Goal: Complete application form

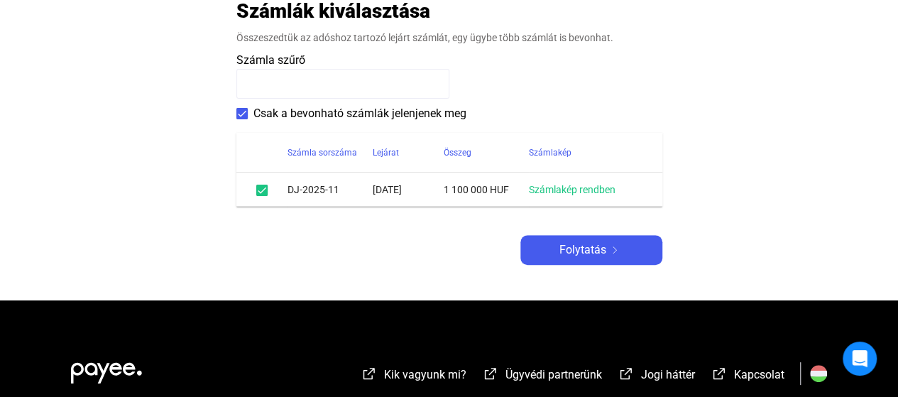
scroll to position [355, 0]
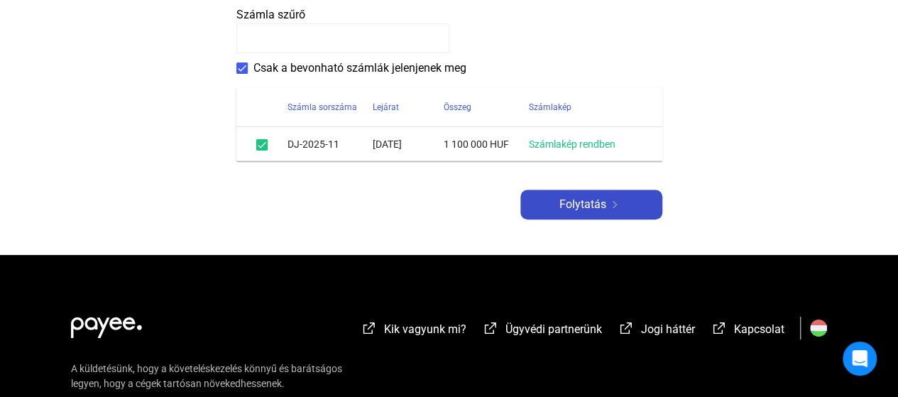
click at [603, 201] on span "Folytatás" at bounding box center [582, 204] width 47 height 17
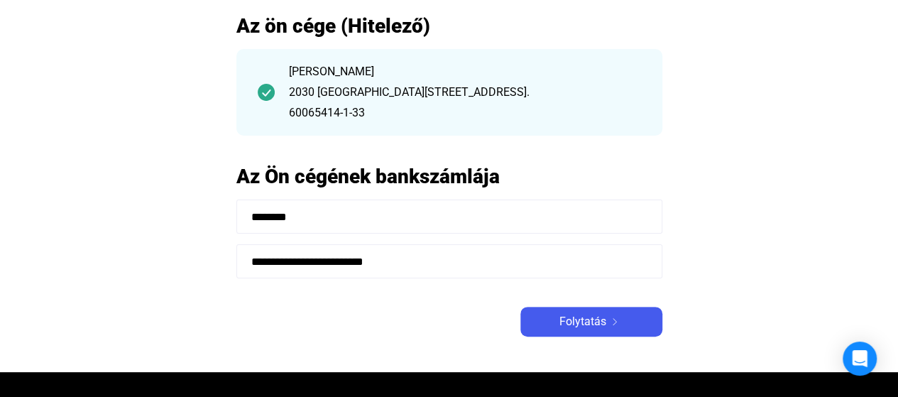
scroll to position [71, 0]
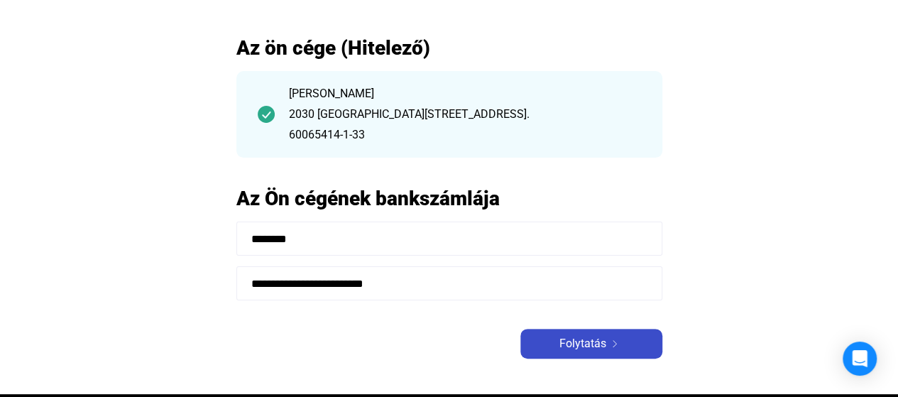
click at [581, 344] on span "Folytatás" at bounding box center [582, 343] width 47 height 17
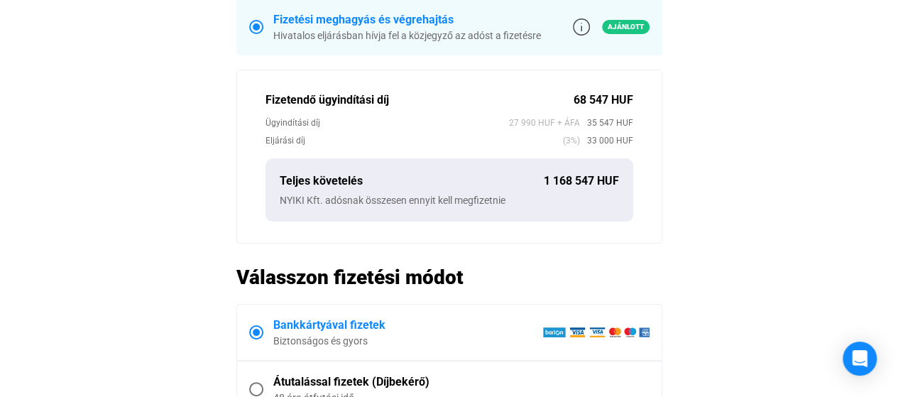
scroll to position [497, 0]
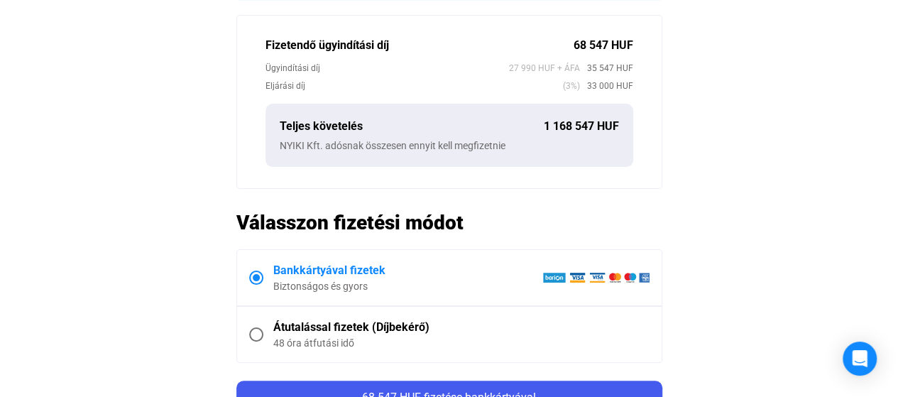
click at [257, 330] on span at bounding box center [256, 334] width 14 height 14
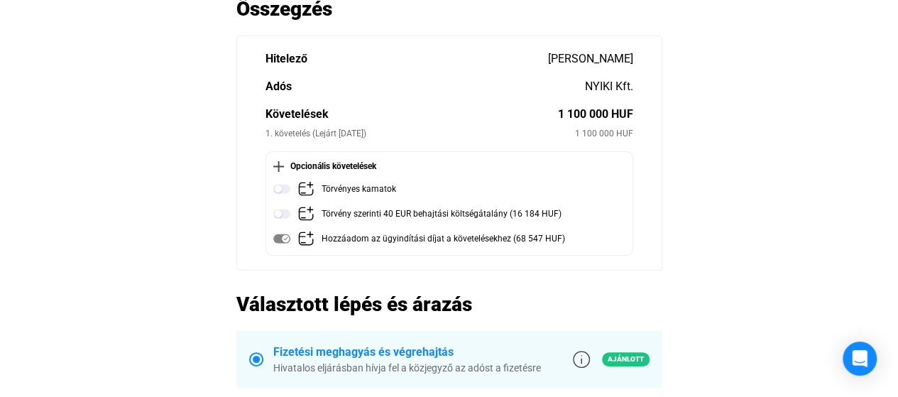
scroll to position [0, 0]
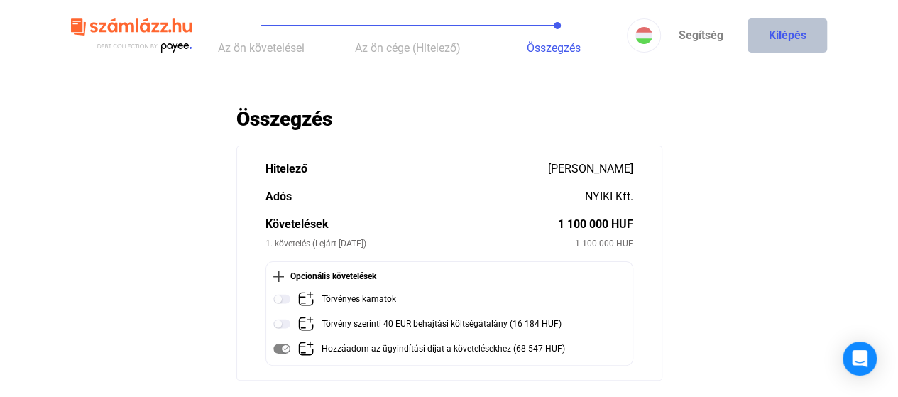
click at [781, 32] on button "Kilépés" at bounding box center [788, 35] width 80 height 34
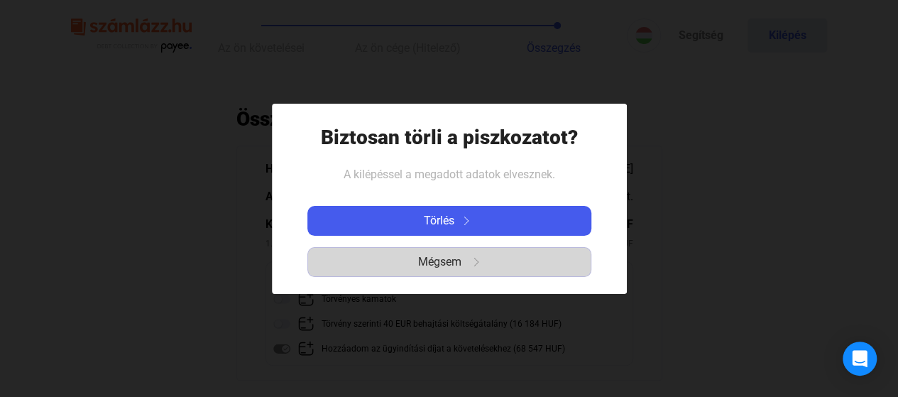
click at [448, 259] on span "Mégsem" at bounding box center [439, 261] width 43 height 17
